Goal: Check status: Check status

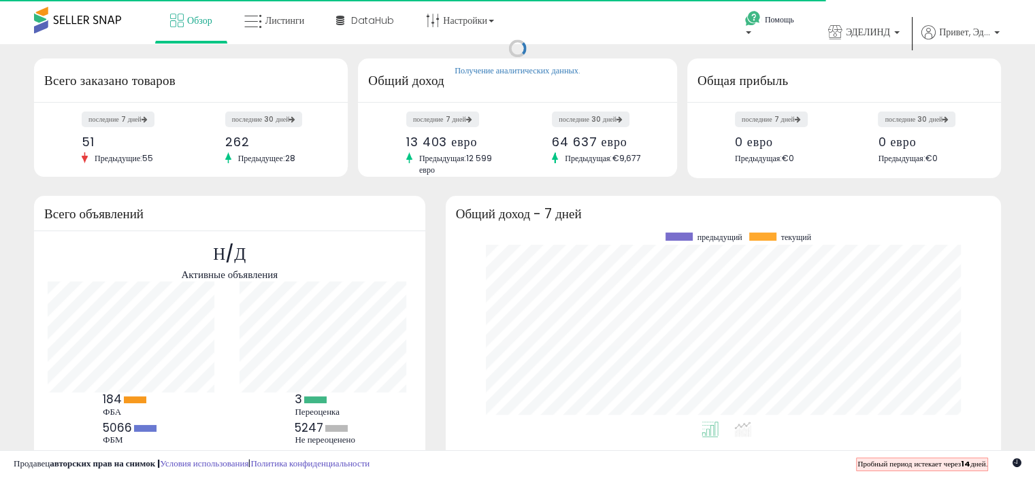
scroll to position [188, 528]
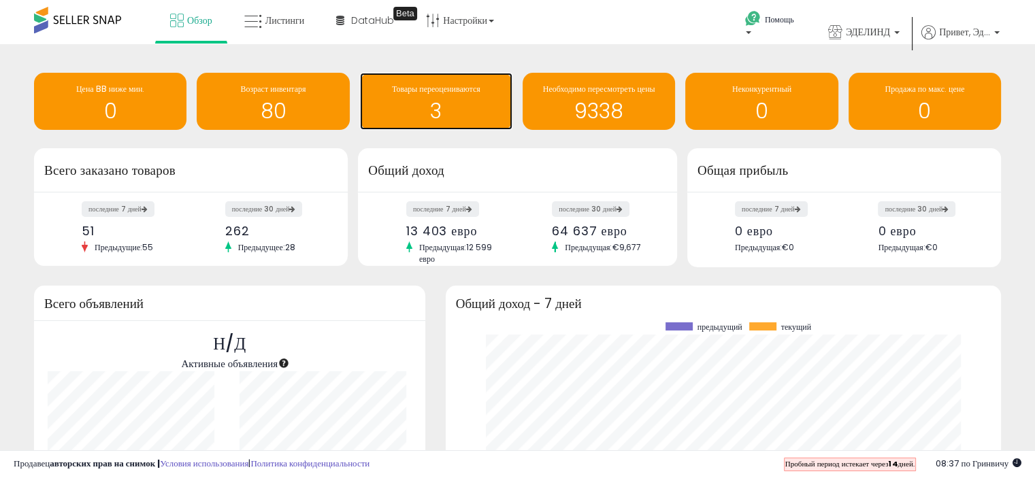
click at [440, 109] on font "3" at bounding box center [436, 111] width 12 height 29
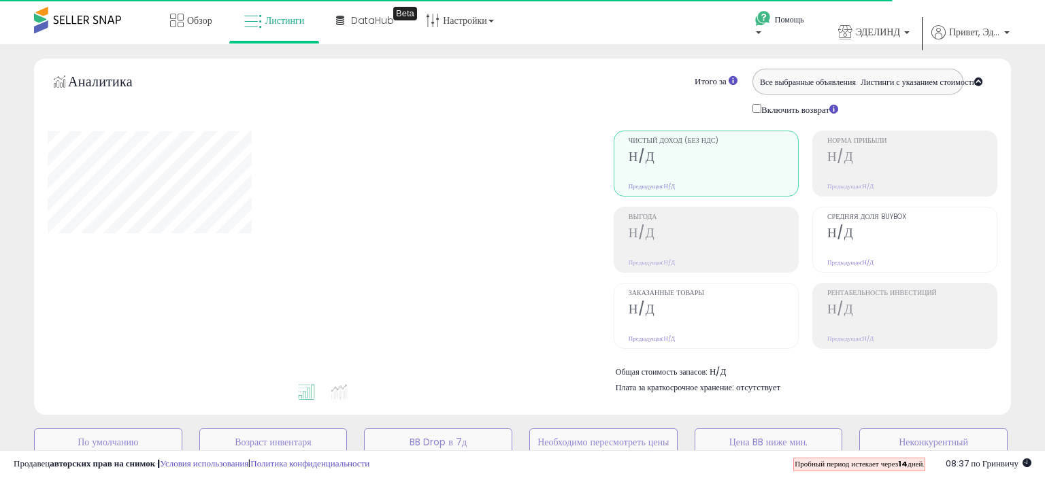
select select "**"
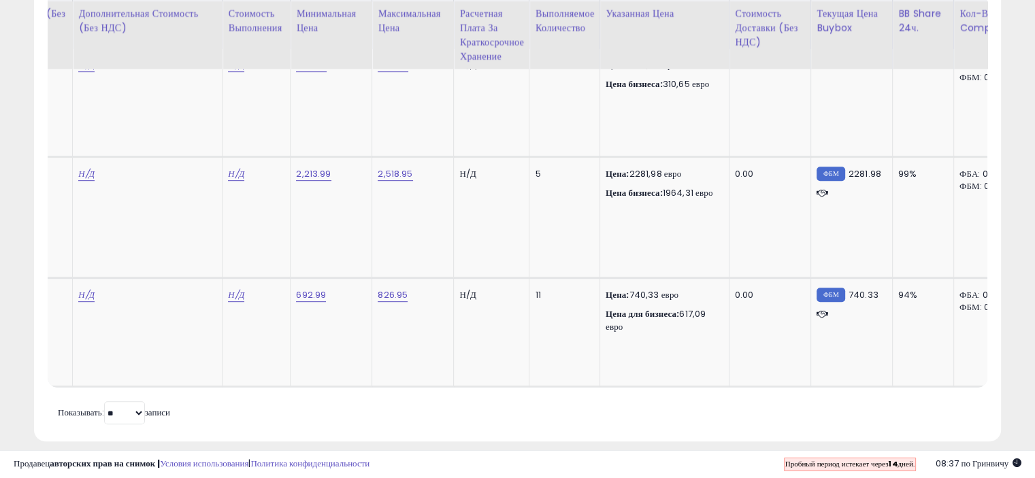
scroll to position [0, 450]
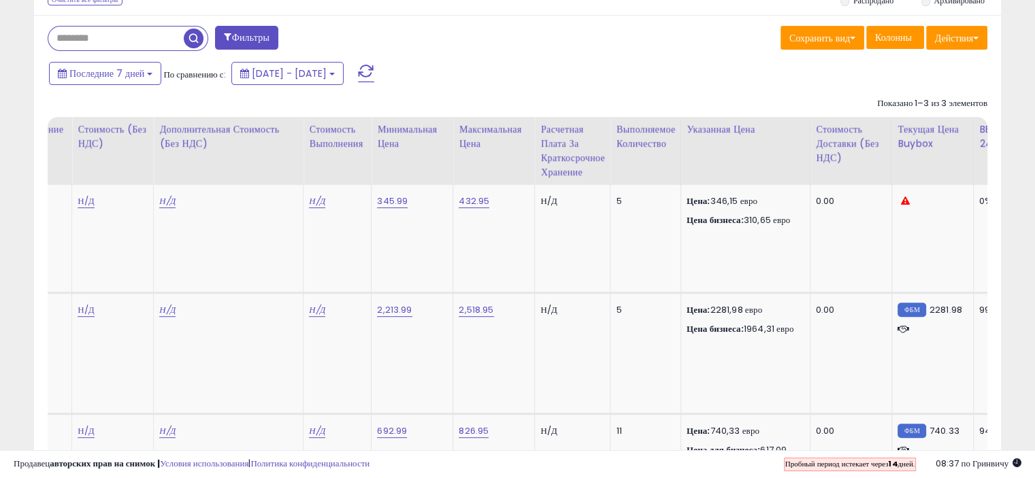
click at [537, 61] on div "Последние 7 дней По сравнению с: [DATE] - [DATE]" at bounding box center [398, 75] width 705 height 31
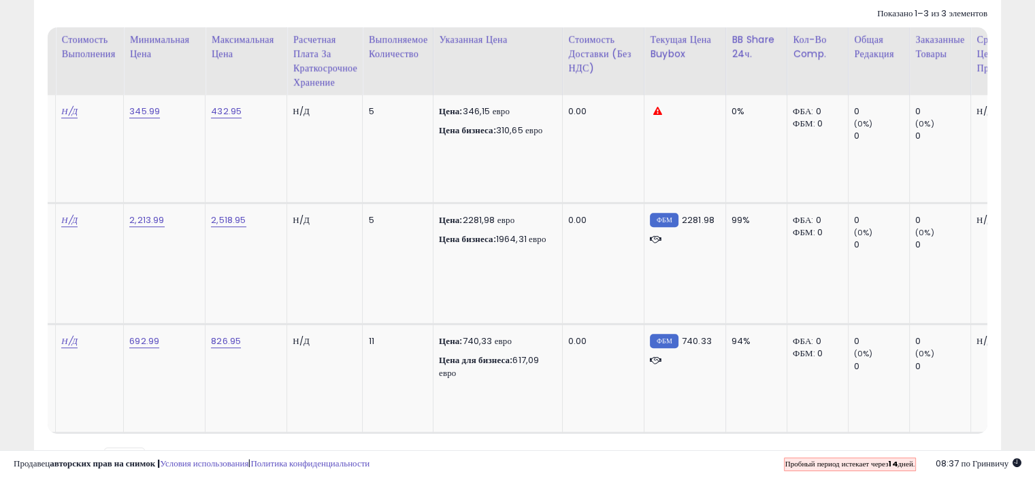
scroll to position [0, 454]
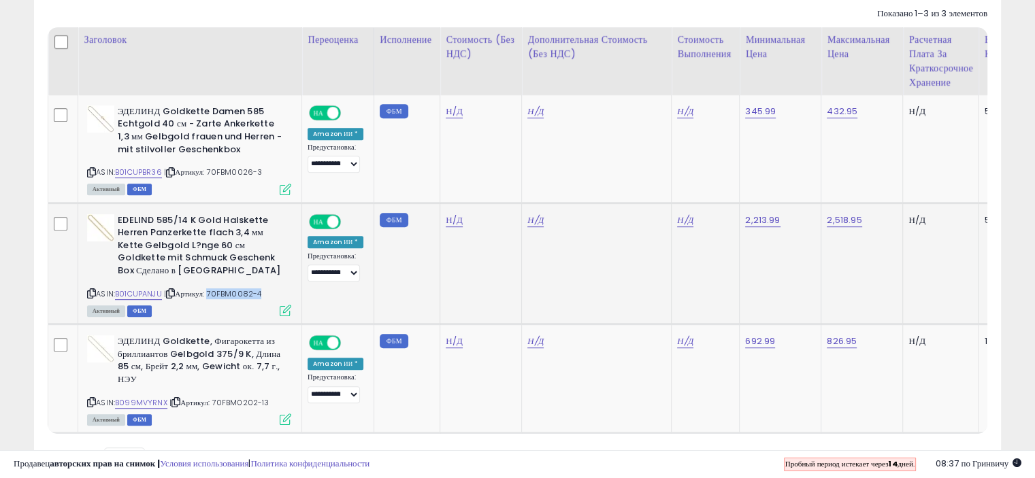
drag, startPoint x: 260, startPoint y: 291, endPoint x: 207, endPoint y: 292, distance: 52.4
click at [207, 292] on div "ASIN: B01CUPANJU | Артикул: 70FBM0082-4 Активный ФБМ" at bounding box center [189, 264] width 204 height 101
copy font "70FBM0082-4"
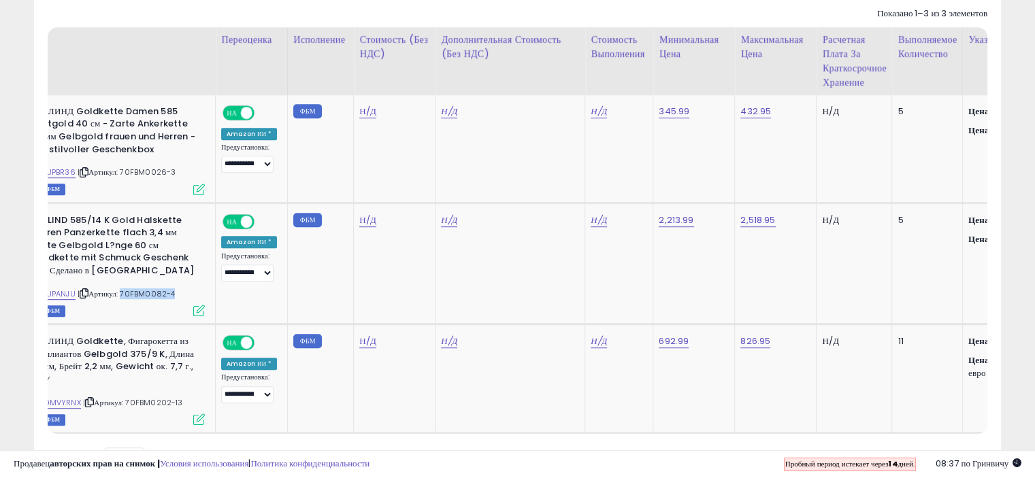
scroll to position [0, 118]
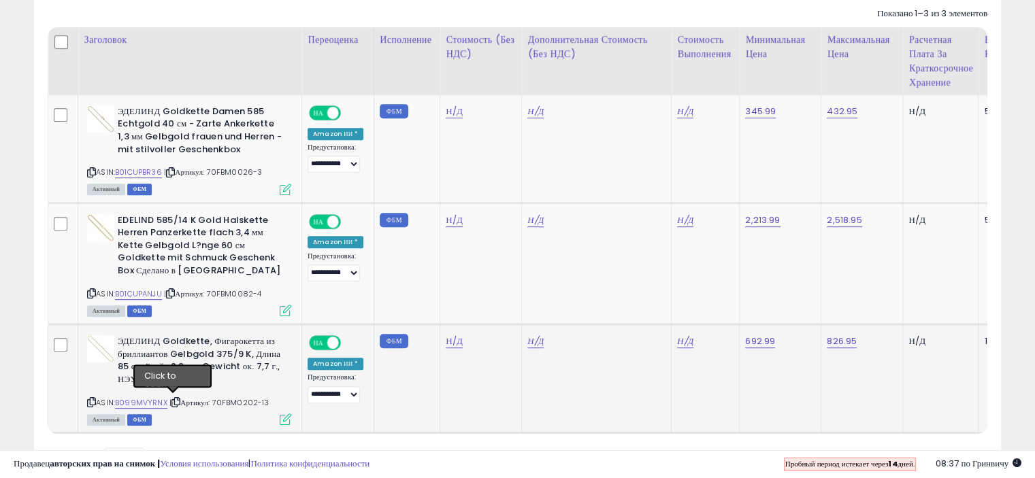
click at [175, 399] on icon at bounding box center [175, 402] width 9 height 7
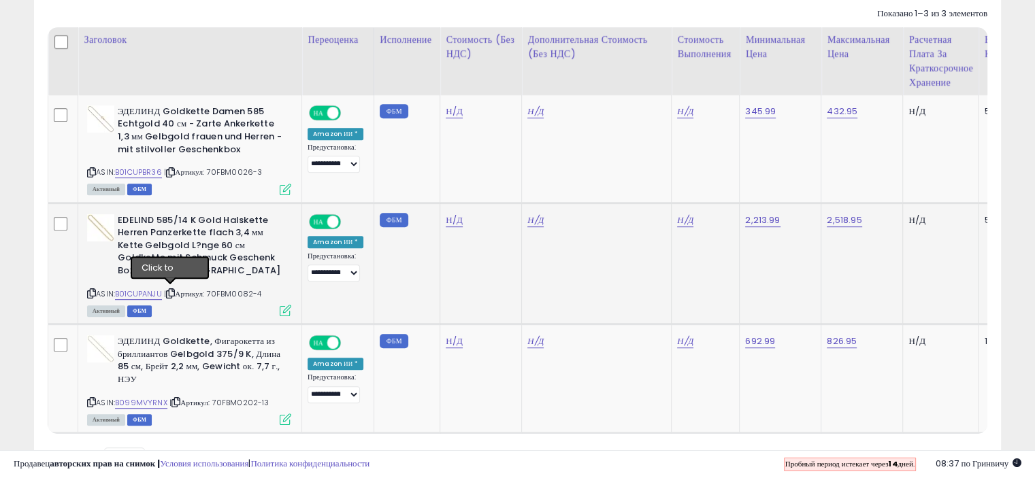
click at [169, 290] on icon at bounding box center [170, 293] width 9 height 7
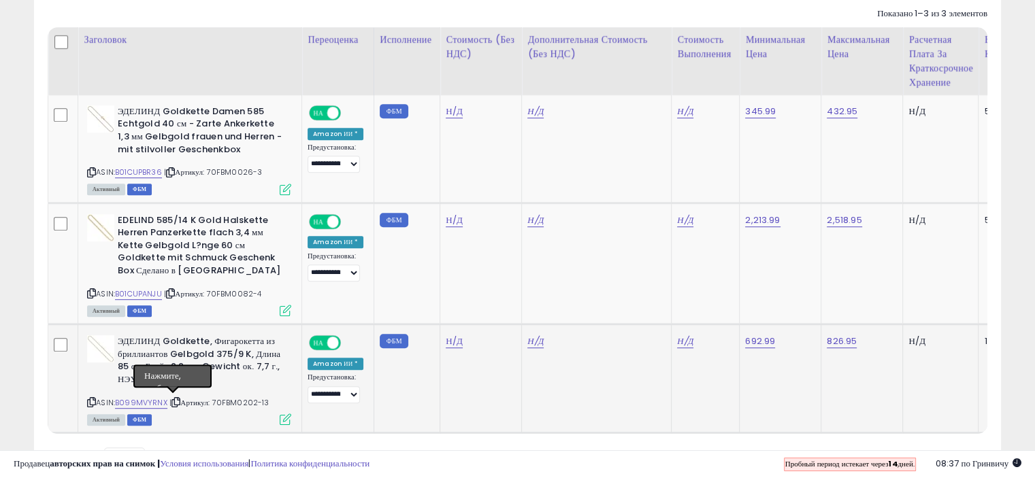
click at [171, 399] on icon at bounding box center [175, 402] width 9 height 7
